Goal: Task Accomplishment & Management: Manage account settings

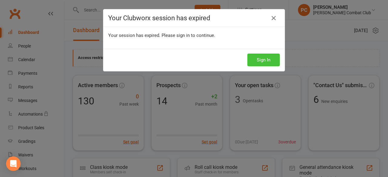
click at [253, 58] on button "Sign In" at bounding box center [263, 60] width 32 height 13
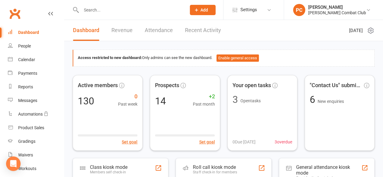
click at [98, 12] on input "text" at bounding box center [130, 10] width 103 height 8
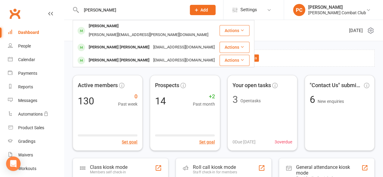
type input "archie"
click at [107, 26] on div "Archie Anderson" at bounding box center [104, 26] width 34 height 9
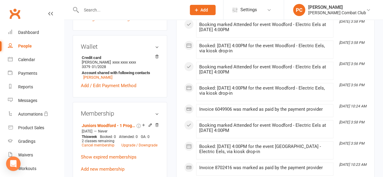
scroll to position [243, 0]
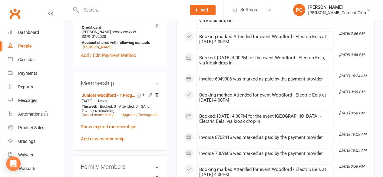
click at [107, 113] on link "Cancel membership" at bounding box center [98, 115] width 33 height 4
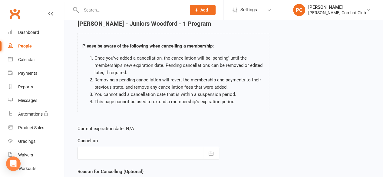
scroll to position [61, 0]
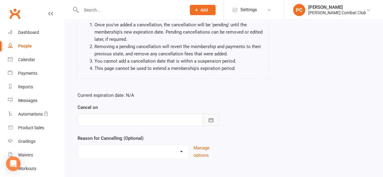
click at [212, 119] on icon "button" at bounding box center [211, 120] width 6 height 6
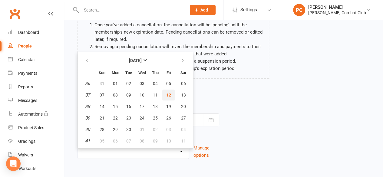
click at [169, 94] on span "12" at bounding box center [168, 95] width 5 height 5
type input "12 Sep 2025"
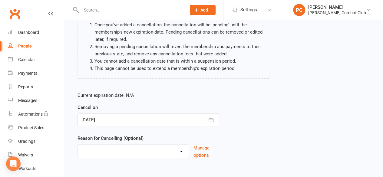
drag, startPoint x: 126, startPoint y: 150, endPoint x: 129, endPoint y: 151, distance: 3.1
click at [125, 150] on select "Holiday Injury Other reason" at bounding box center [133, 151] width 111 height 12
select select "1"
click at [78, 145] on select "Holiday Injury Other reason" at bounding box center [133, 151] width 111 height 12
click at [246, 139] on div "Current expiration date: N/A Cancel on 12 Sep 2025 September 2025 Sun Mon Tue W…" at bounding box center [224, 127] width 302 height 80
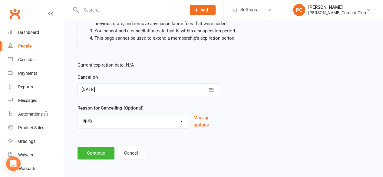
scroll to position [91, 0]
click at [101, 151] on button "Continue" at bounding box center [96, 153] width 37 height 13
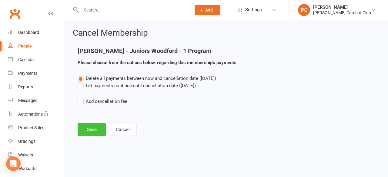
click at [97, 129] on button "Save" at bounding box center [92, 129] width 28 height 13
